Goal: Information Seeking & Learning: Learn about a topic

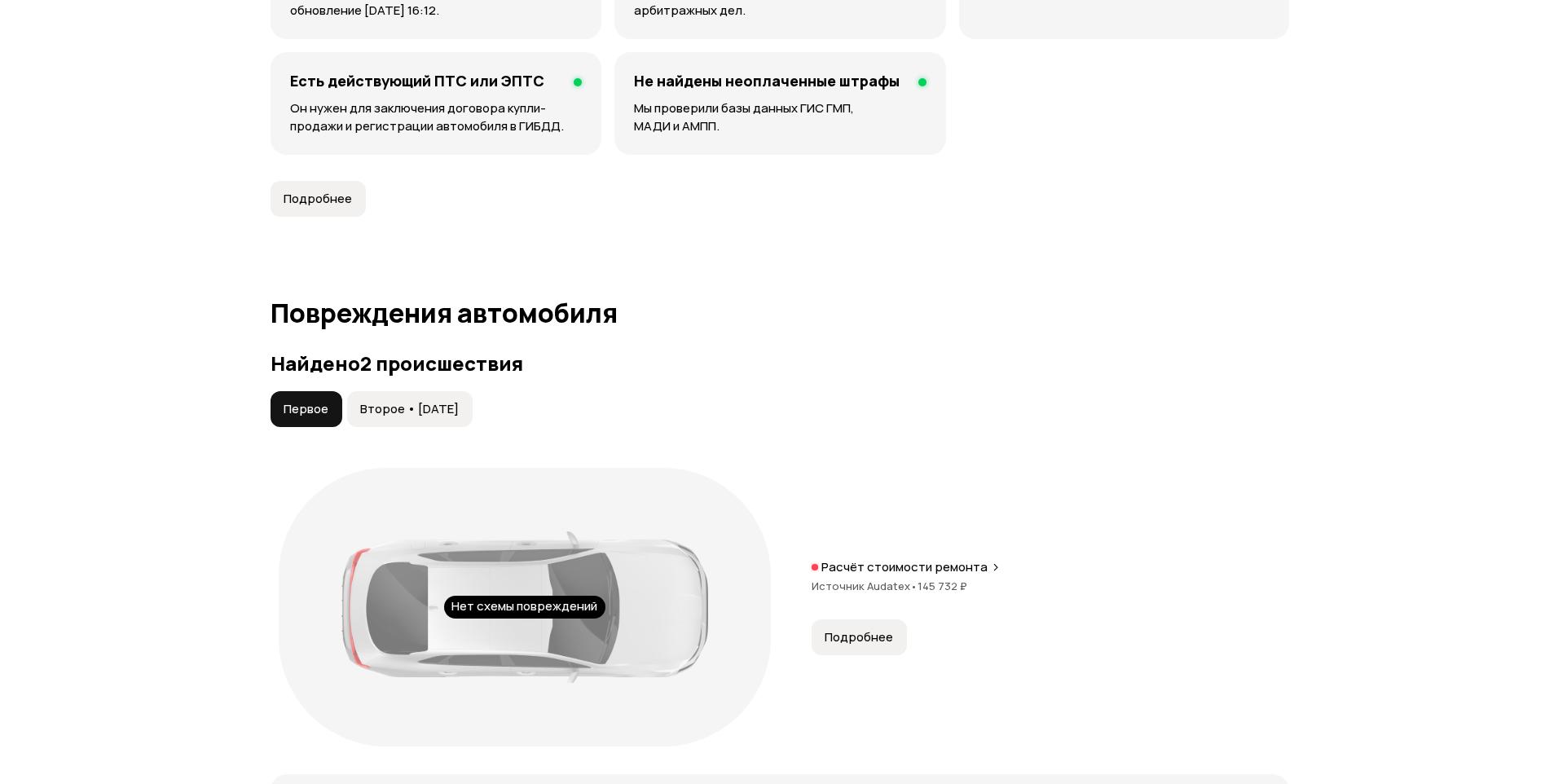
scroll to position [1385, 0]
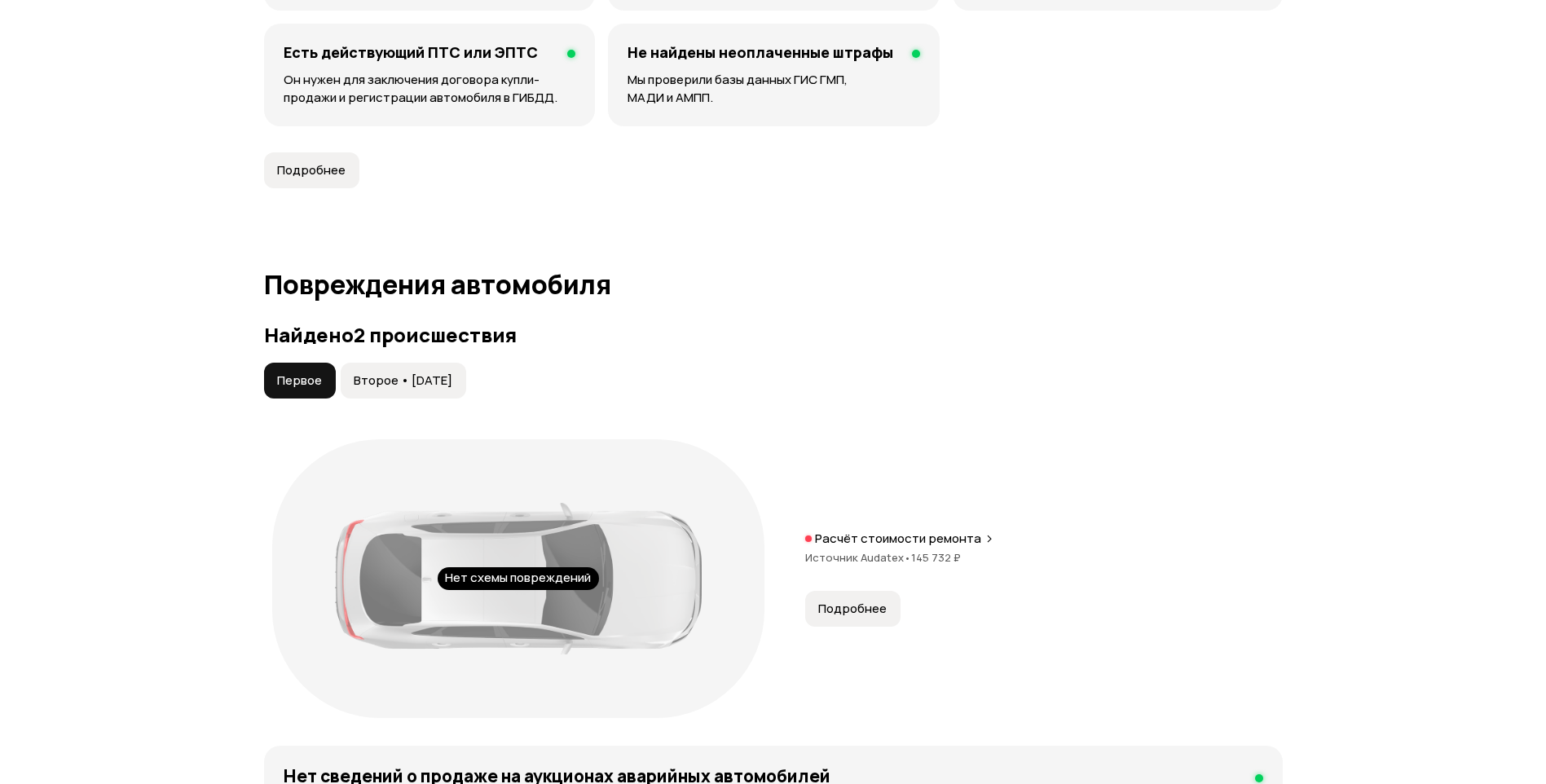
click at [466, 392] on button "Второе • [DATE]" at bounding box center [404, 380] width 126 height 36
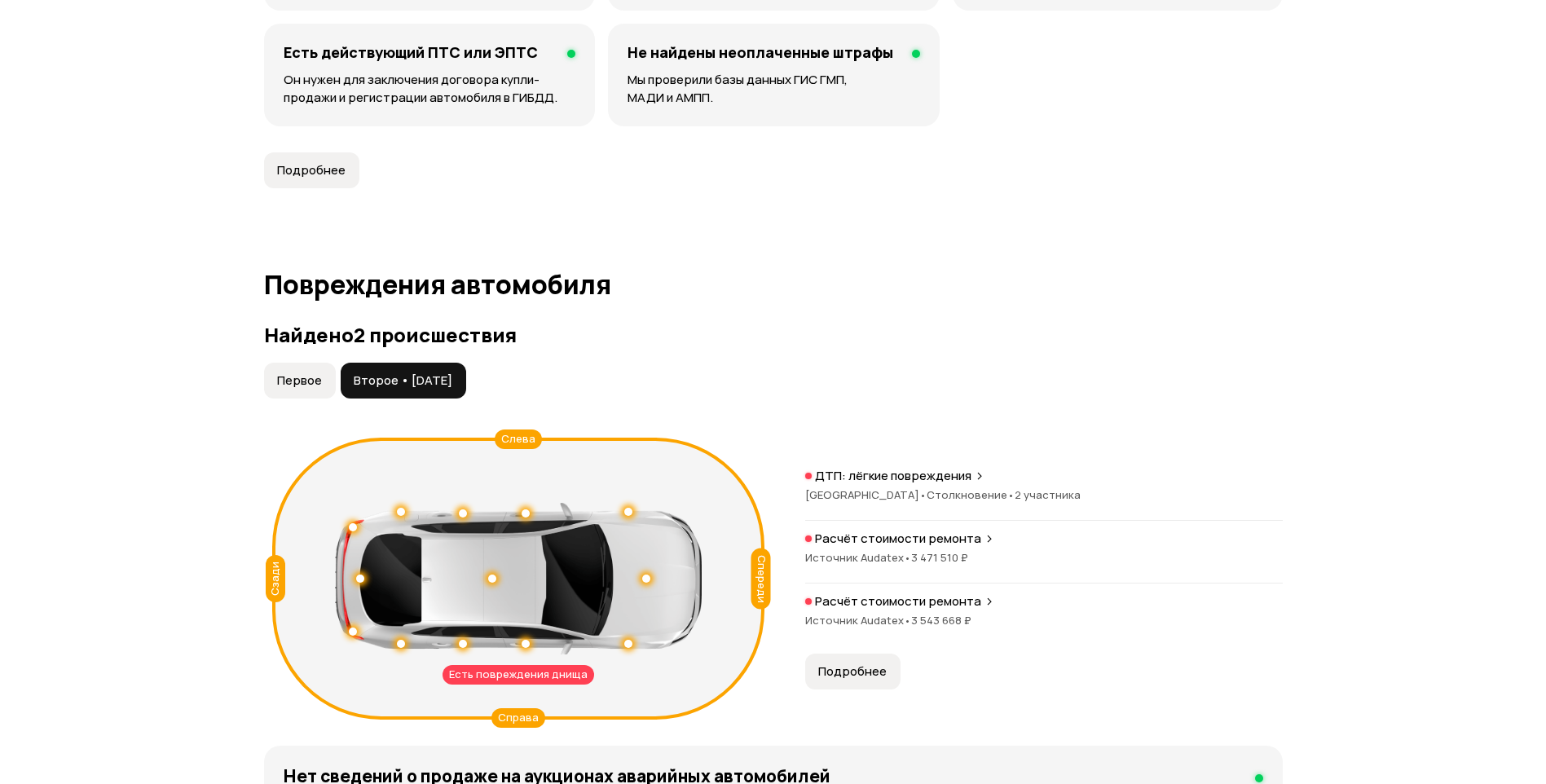
click at [859, 662] on button "Подробнее" at bounding box center [853, 671] width 96 height 36
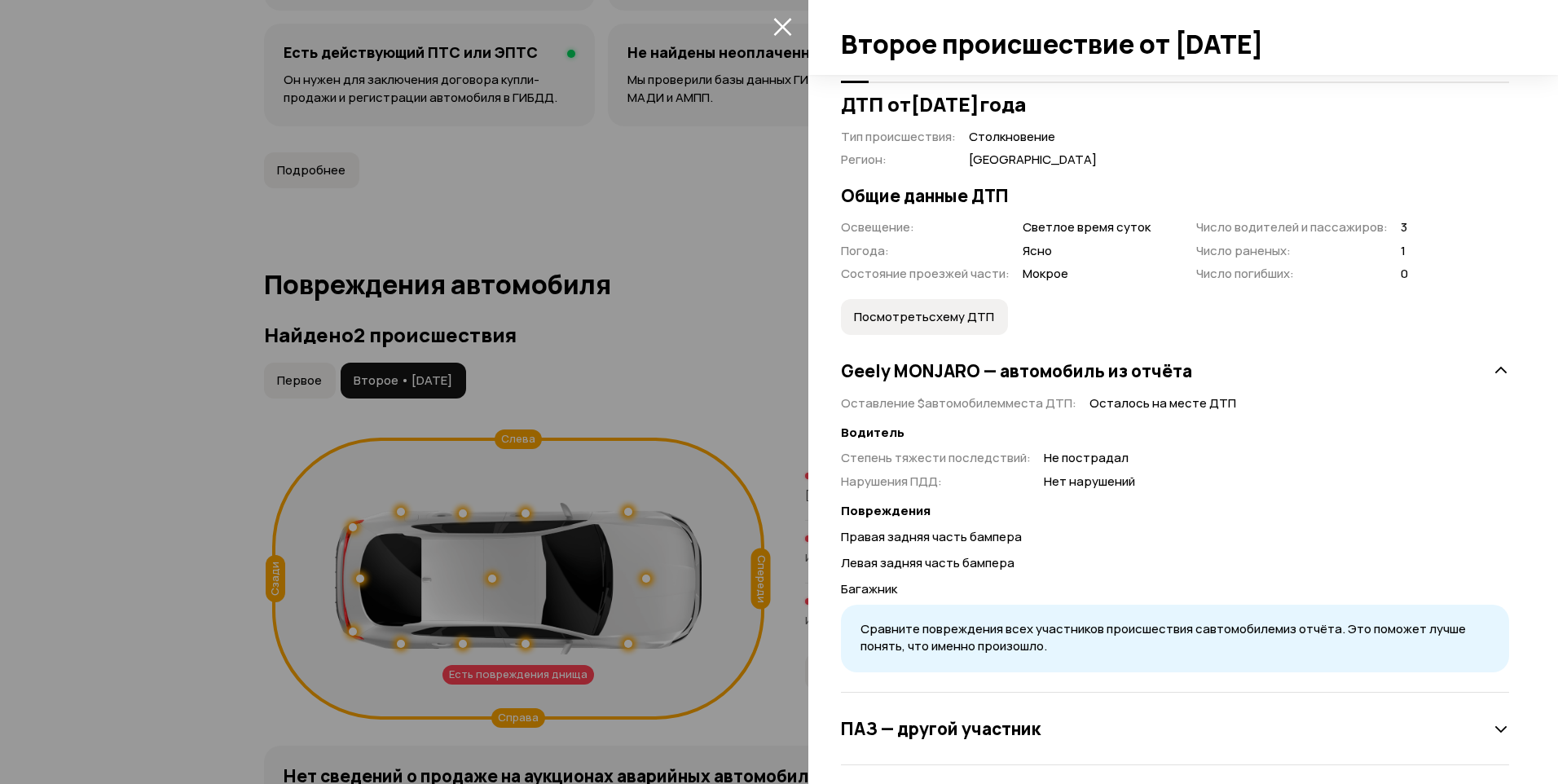
scroll to position [340, 0]
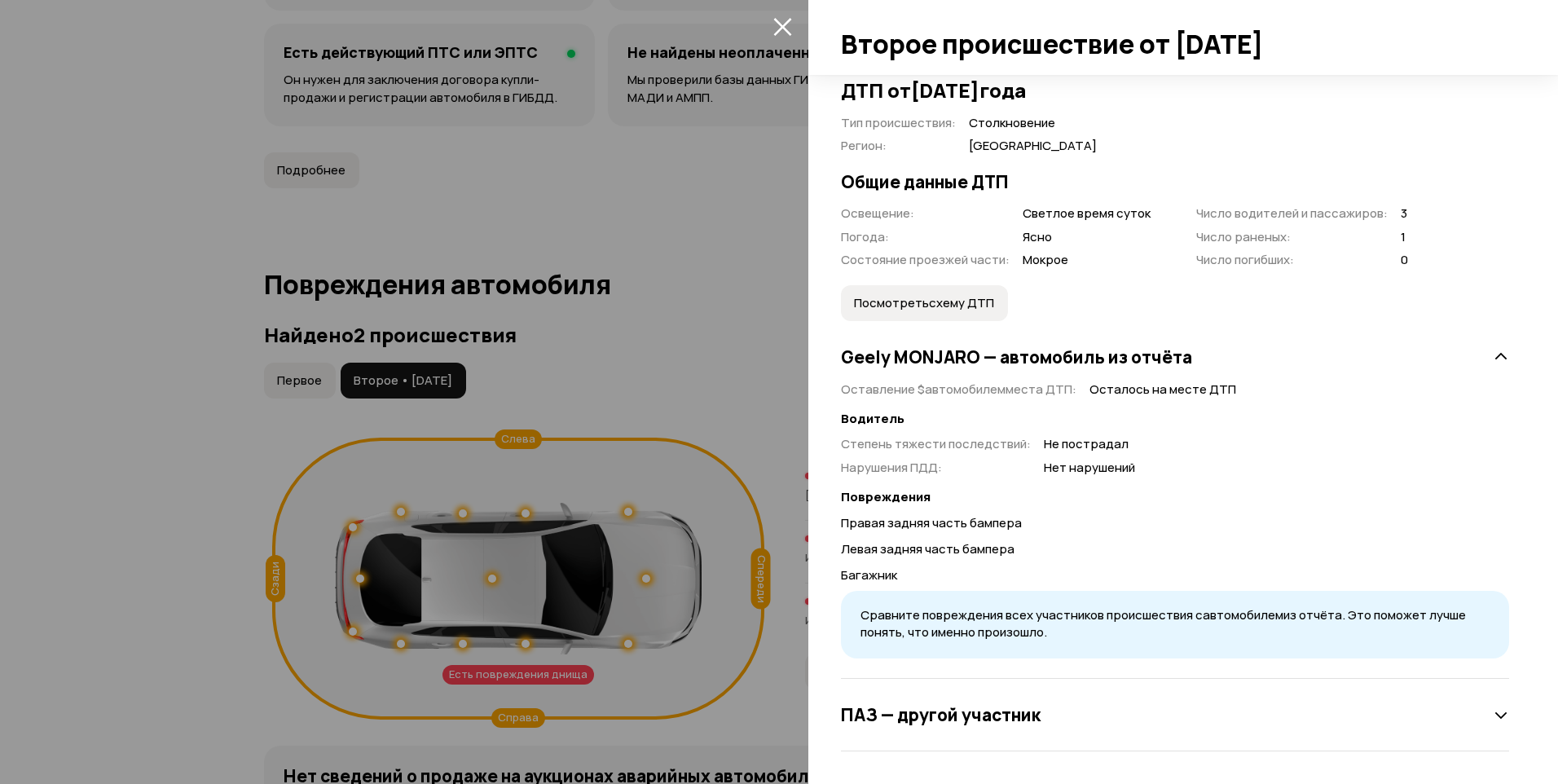
click at [1236, 702] on div "ПАЗ — другой участник" at bounding box center [1175, 714] width 668 height 33
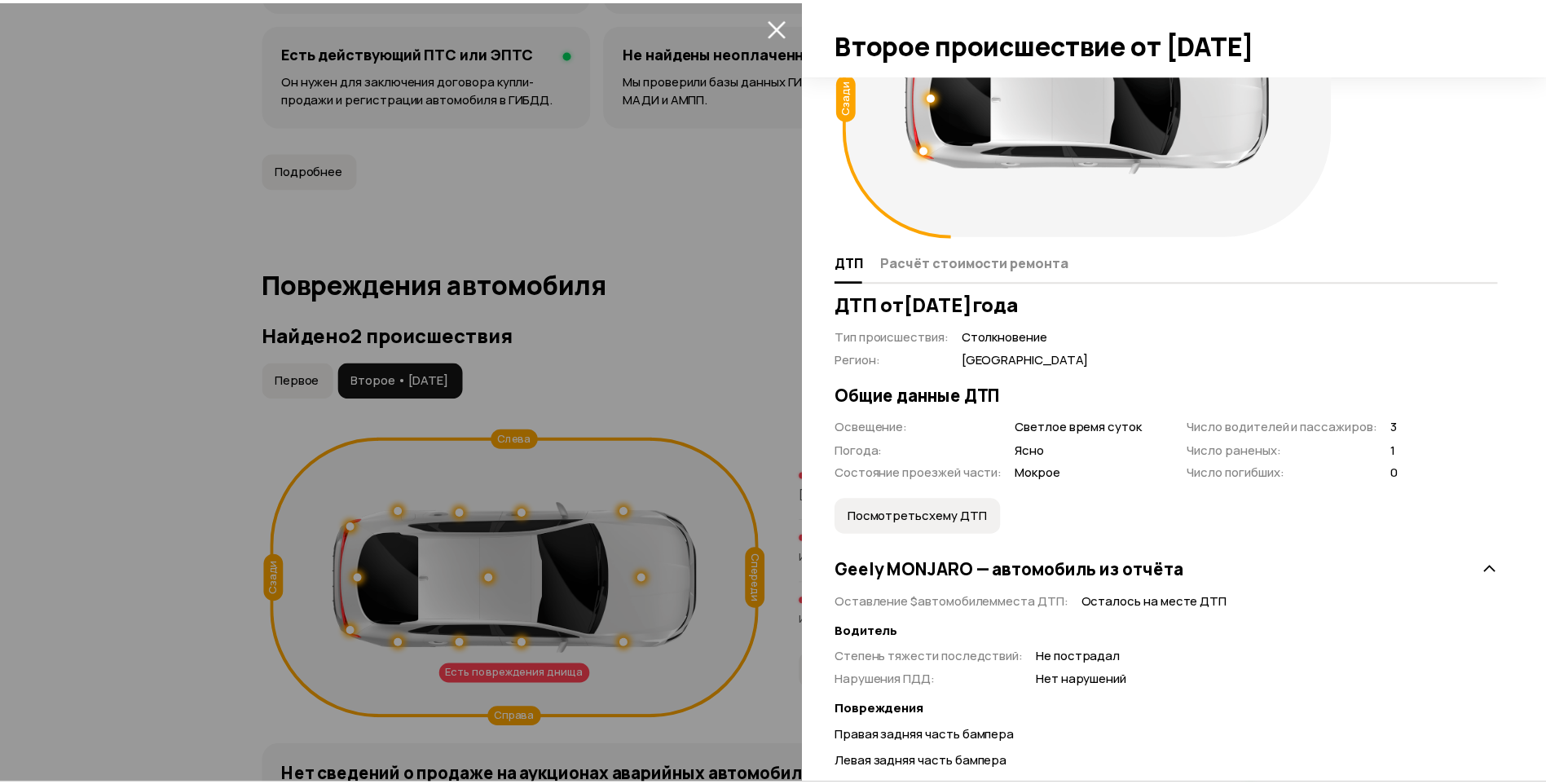
scroll to position [0, 0]
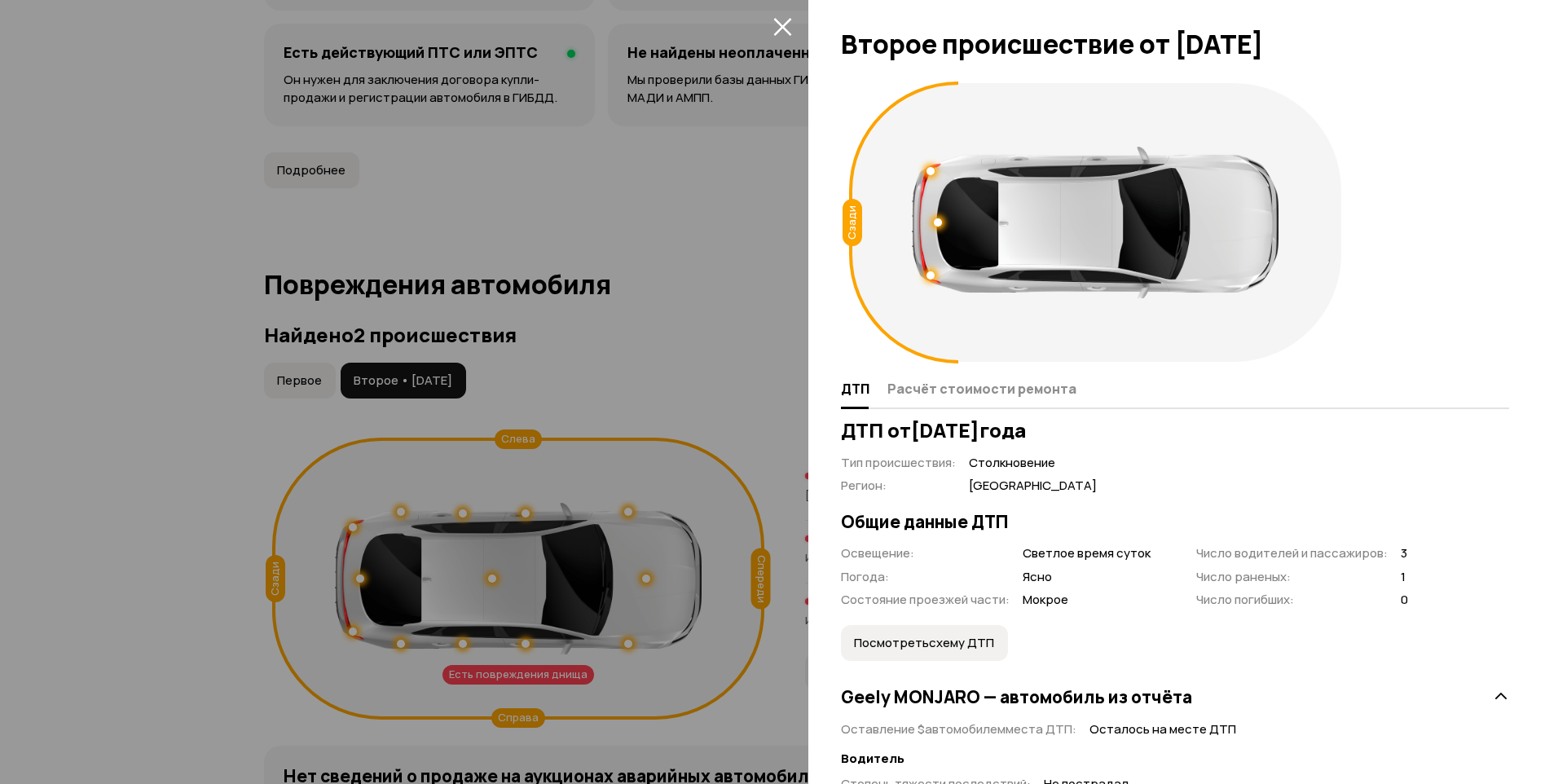
click at [782, 29] on icon "закрыть" at bounding box center [782, 26] width 18 height 18
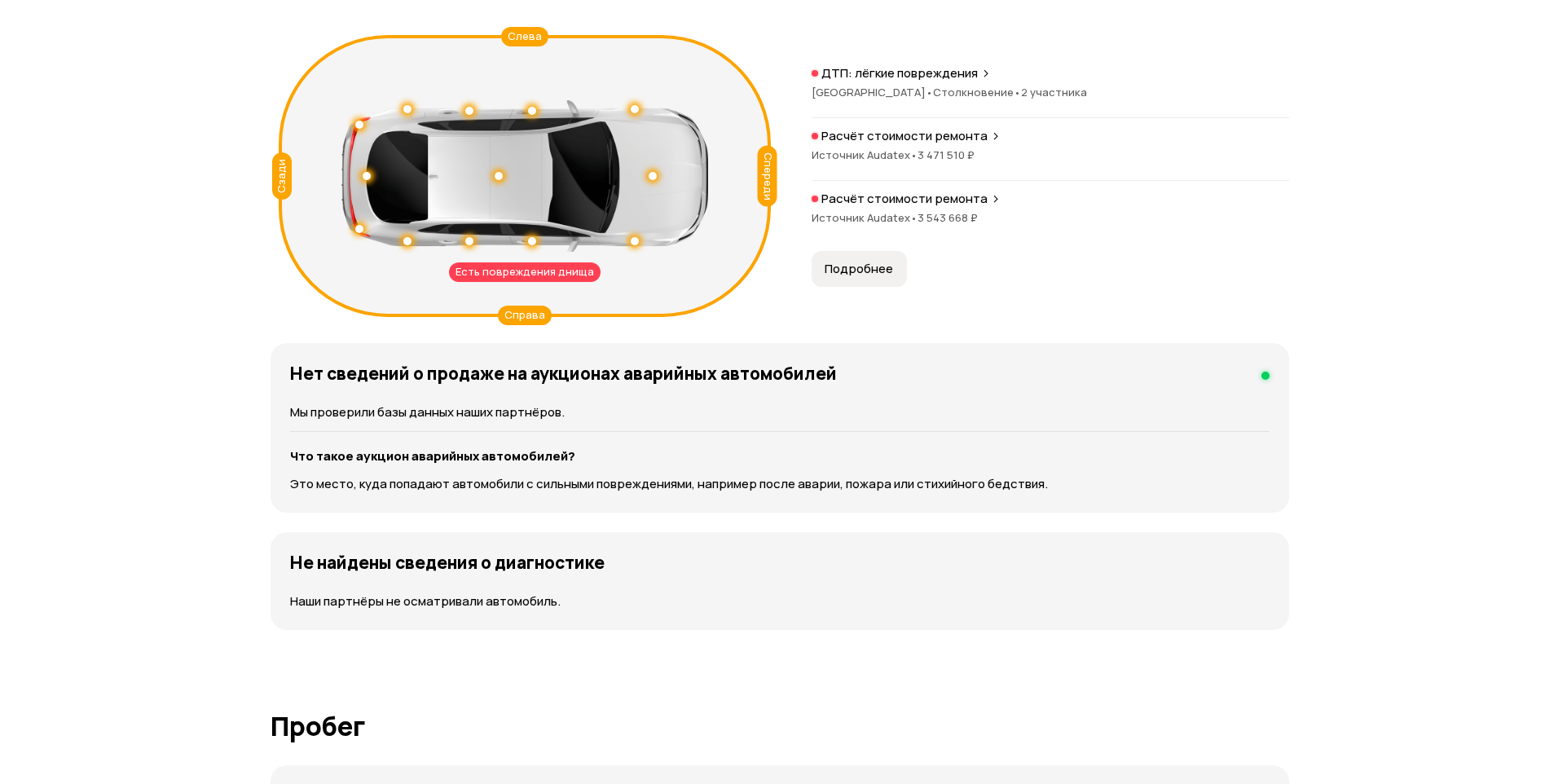
scroll to position [1629, 0]
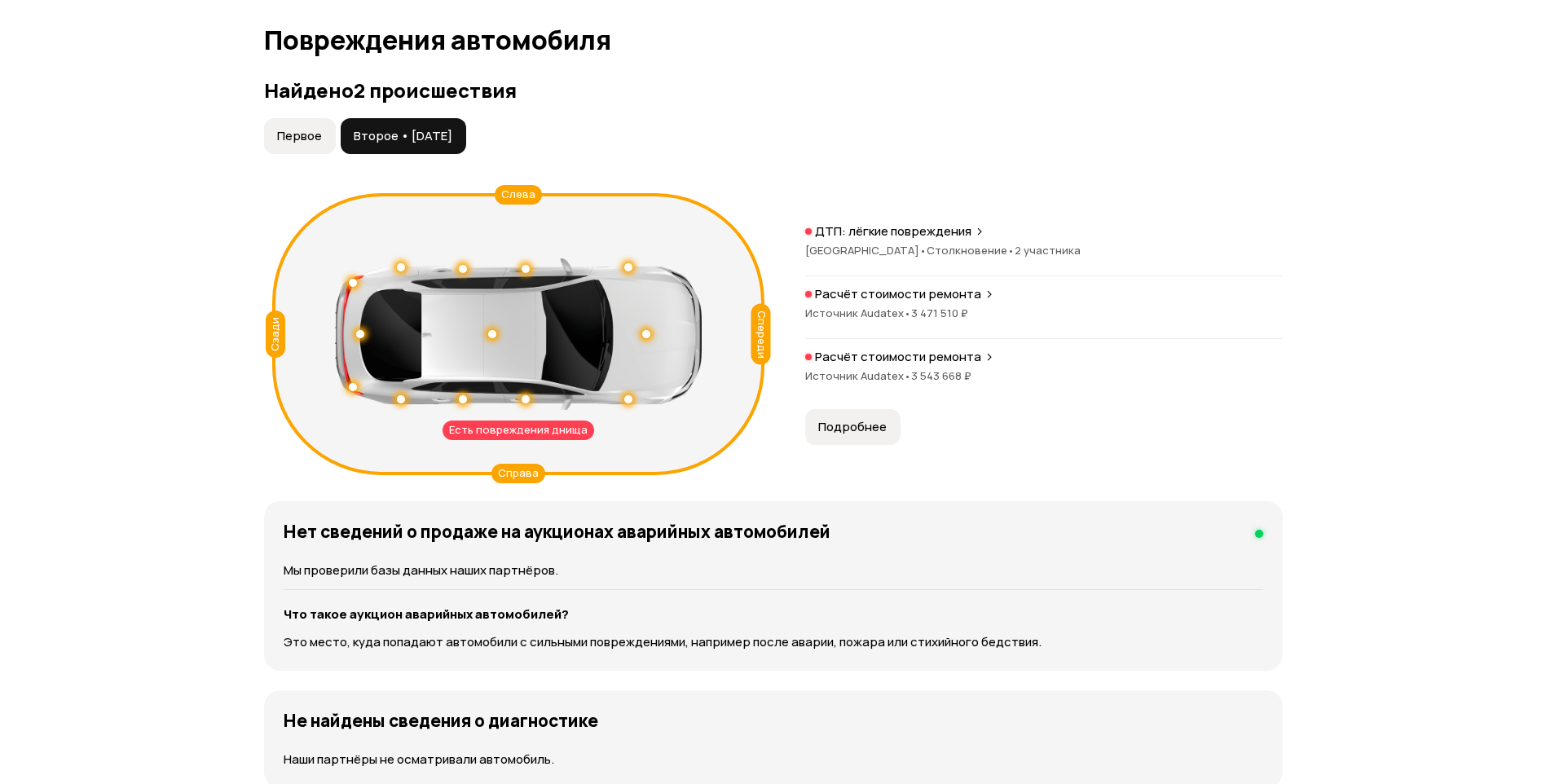
click at [811, 390] on div "Расчёт стоимости ремонта Источник Audatex • 3 543 668 ₽" at bounding box center [1044, 374] width 478 height 52
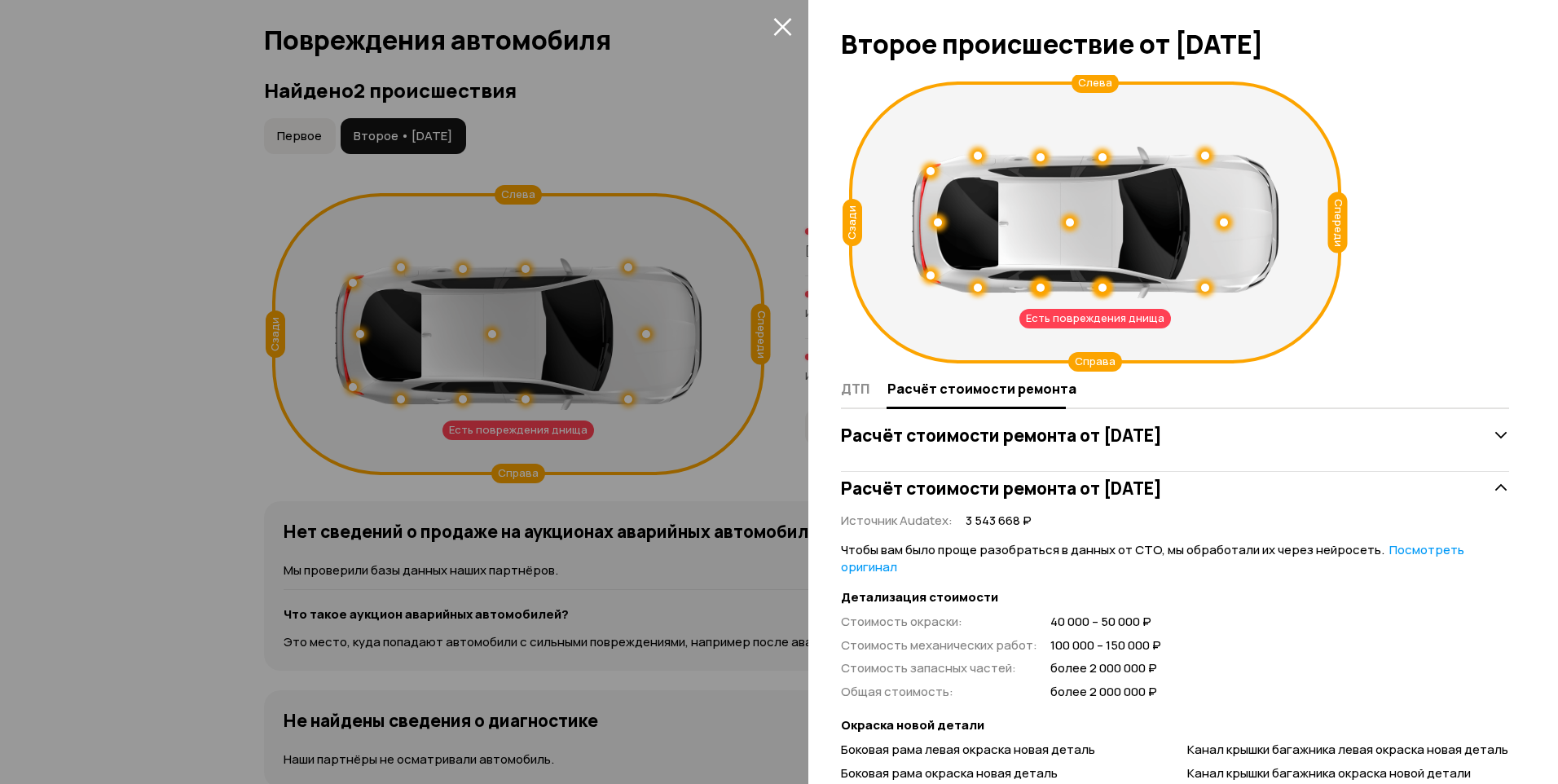
click at [851, 396] on div "Есть повреждения днища Спереди Сзади Слева Справа ДТП Расчёт стоимости ремонта …" at bounding box center [1183, 429] width 750 height 709
click at [1065, 432] on h3 "Расчёт стоимости ремонта от [DATE]" at bounding box center [1001, 435] width 321 height 21
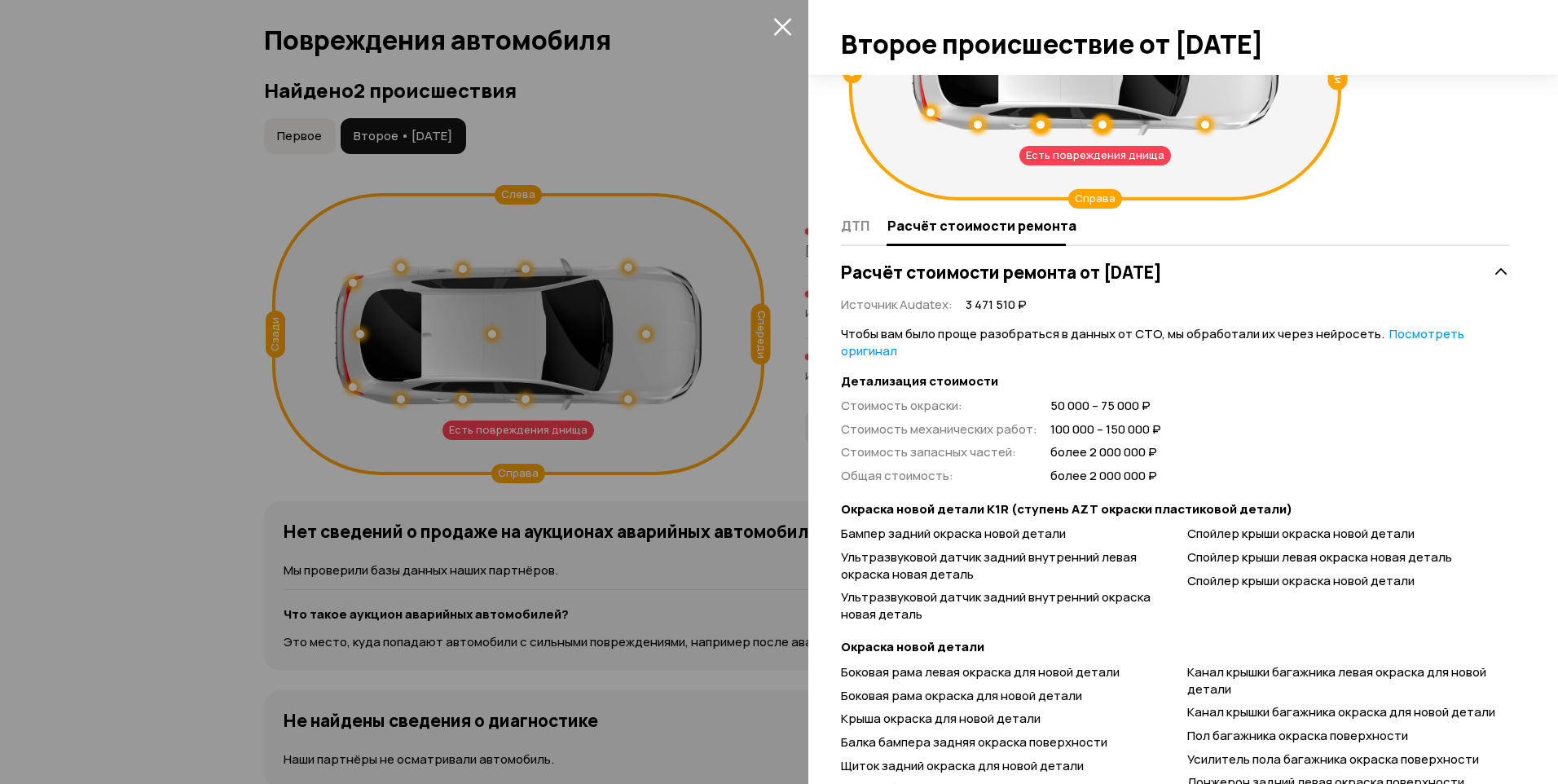
scroll to position [0, 0]
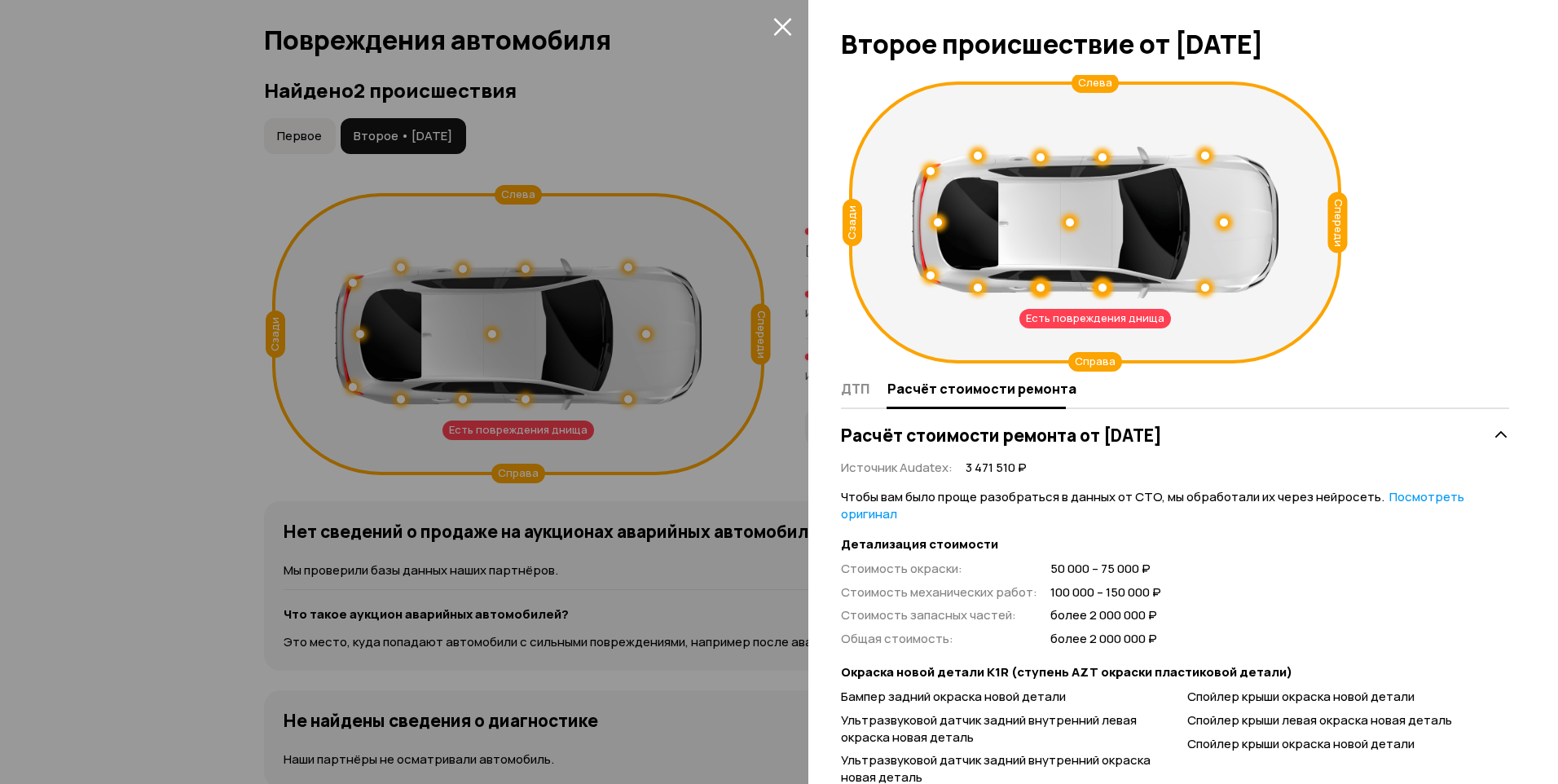
click at [1162, 436] on h3 "Расчёт стоимости ремонта от [DATE]" at bounding box center [1001, 435] width 321 height 21
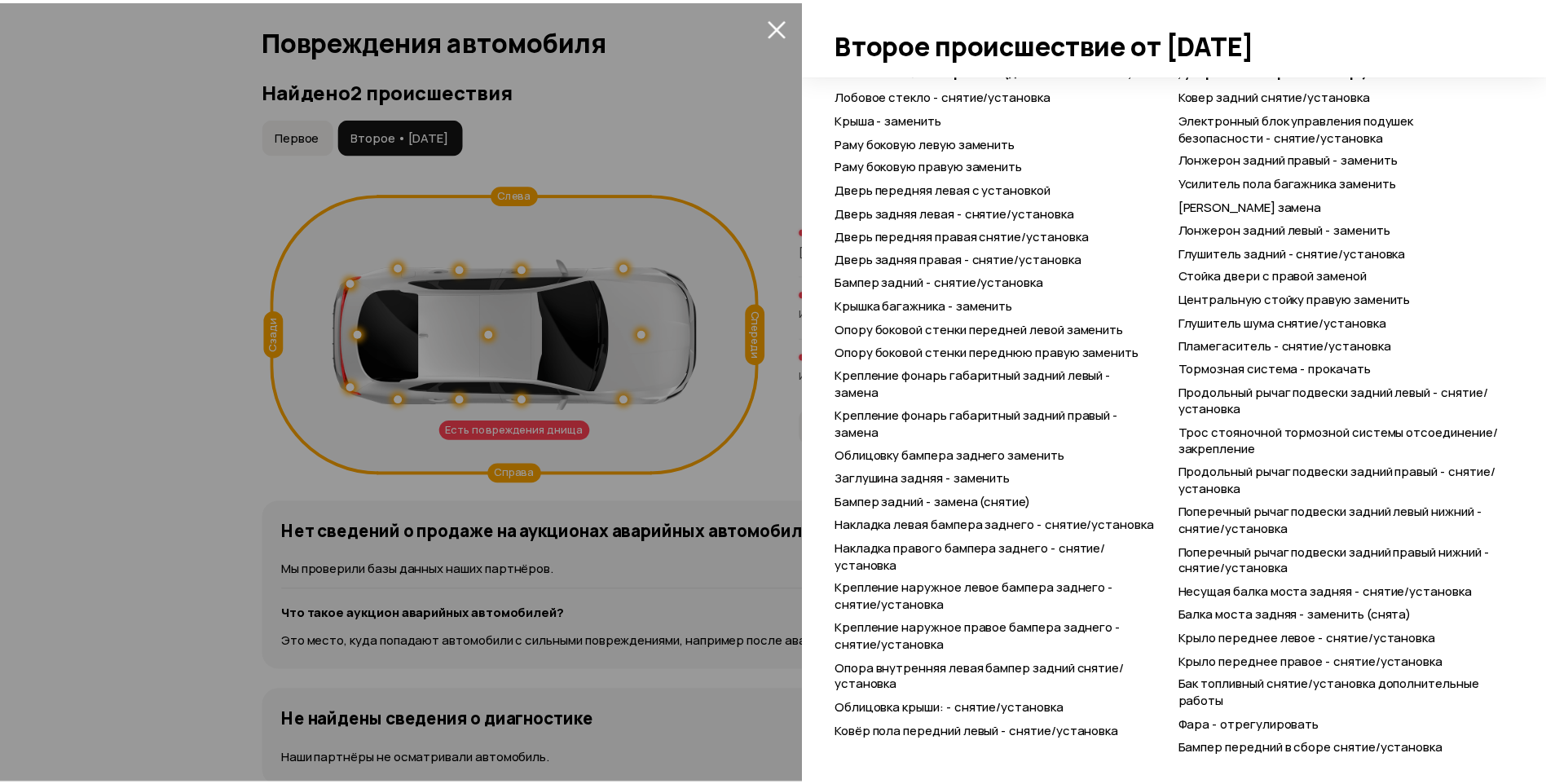
scroll to position [2128, 0]
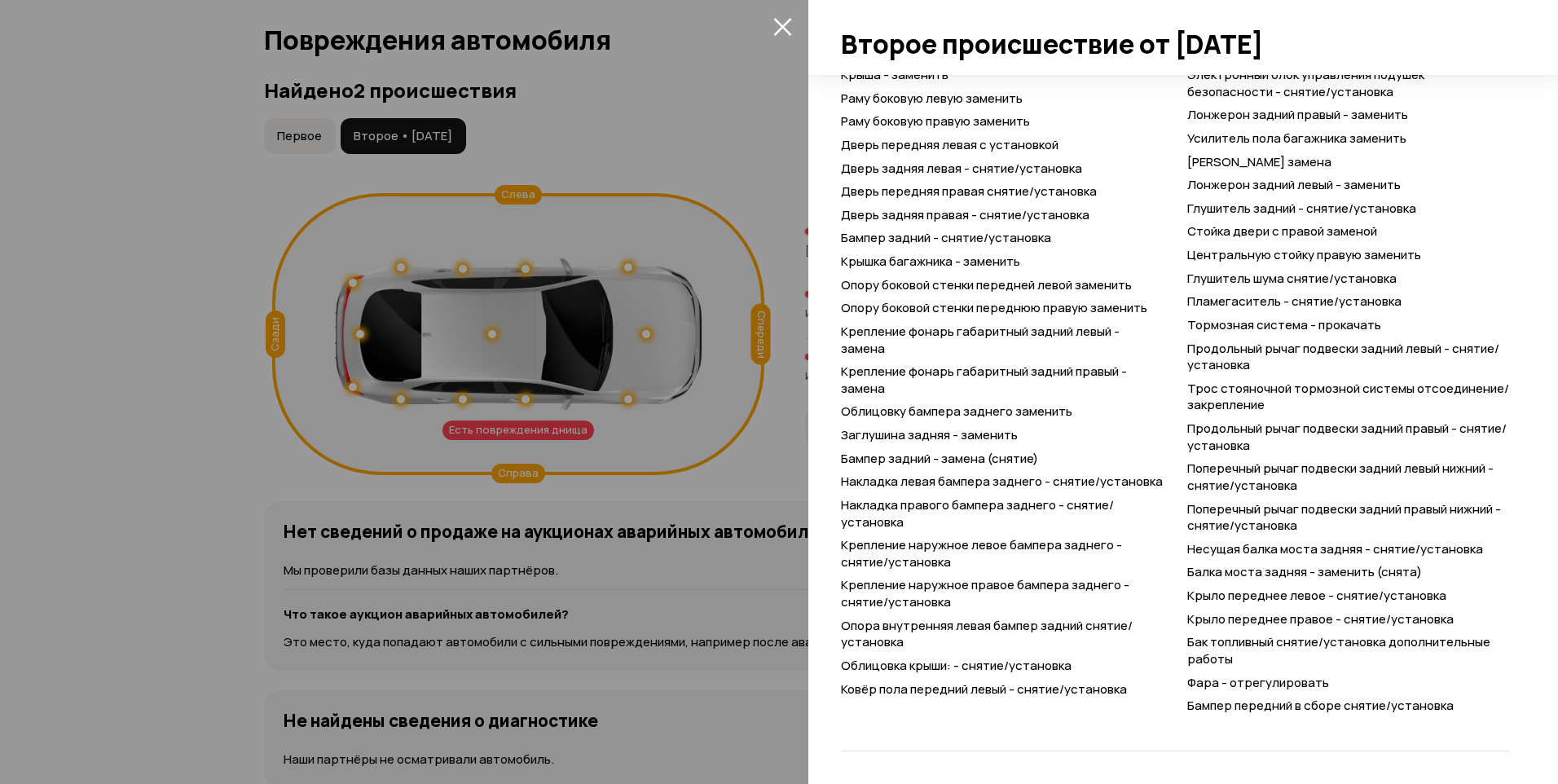
click at [776, 26] on icon "закрыть" at bounding box center [782, 26] width 18 height 18
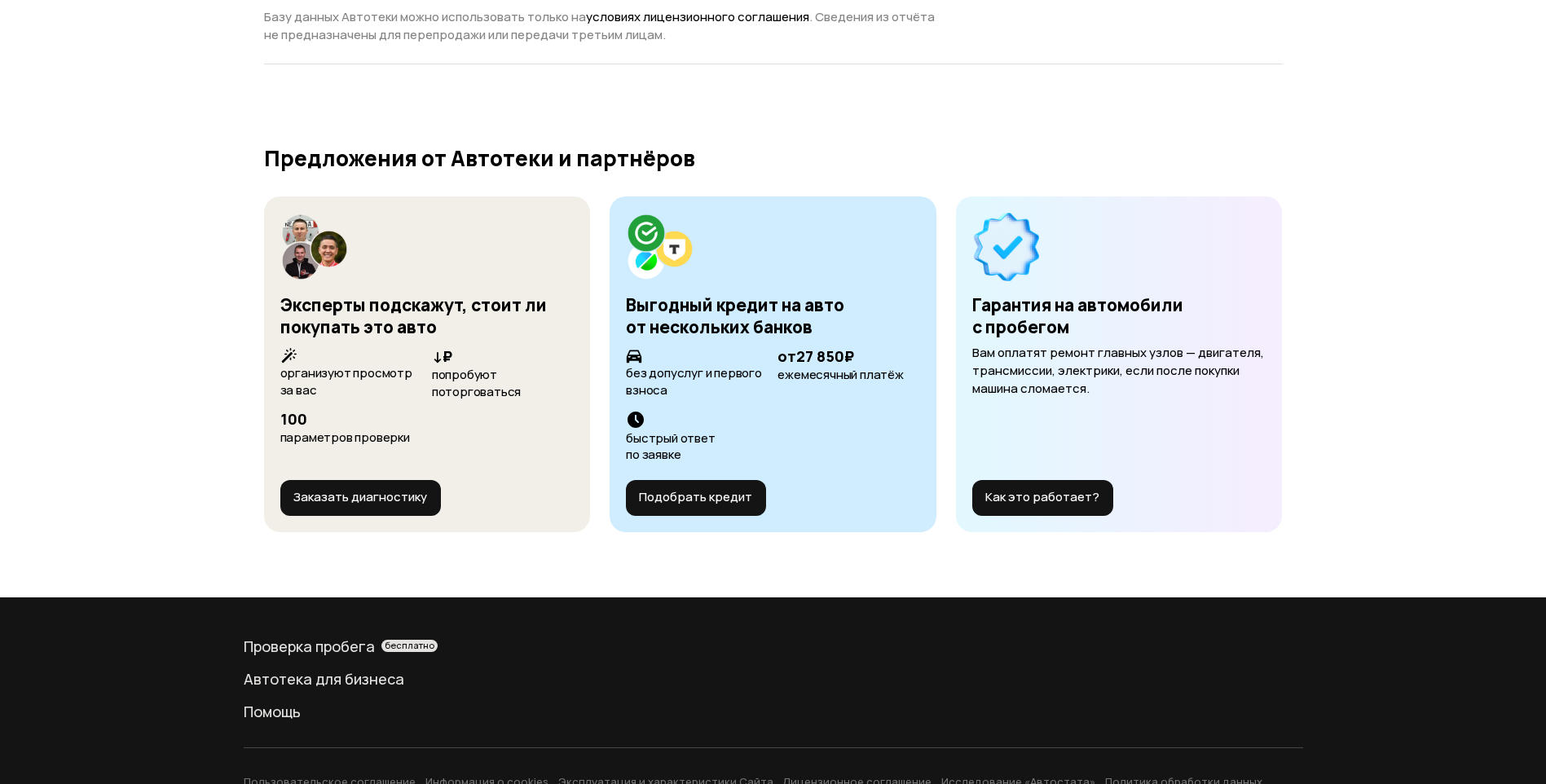
scroll to position [5711, 0]
